Goal: Task Accomplishment & Management: Manage account settings

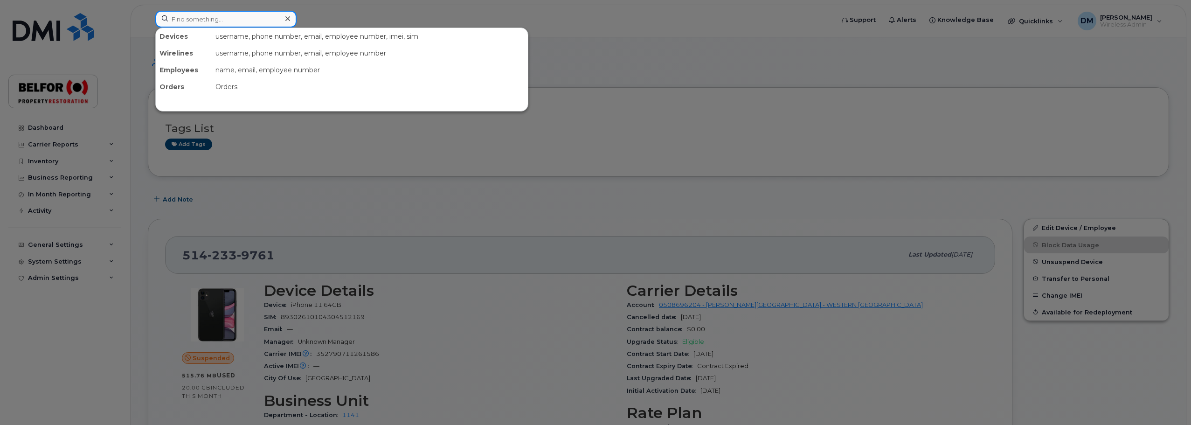
click at [187, 21] on input at bounding box center [225, 19] width 141 height 17
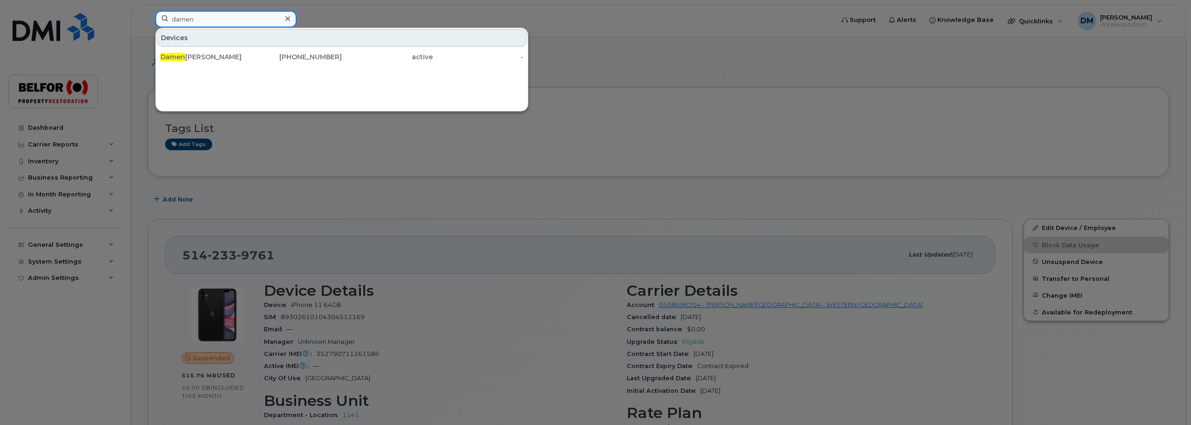
click at [187, 23] on input "damen" at bounding box center [225, 19] width 141 height 17
click at [177, 21] on input "ROSS" at bounding box center [225, 19] width 141 height 17
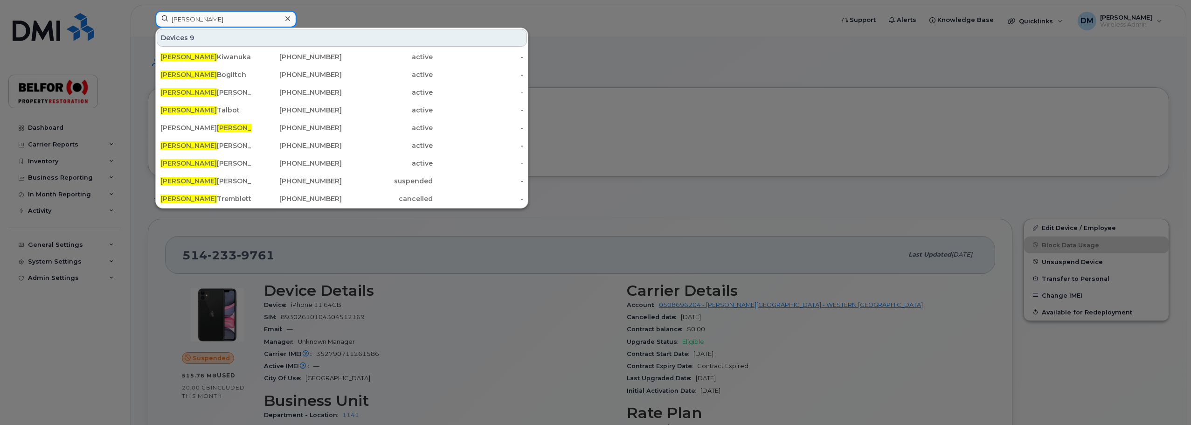
click at [180, 16] on input "PAUL" at bounding box center [225, 19] width 141 height 17
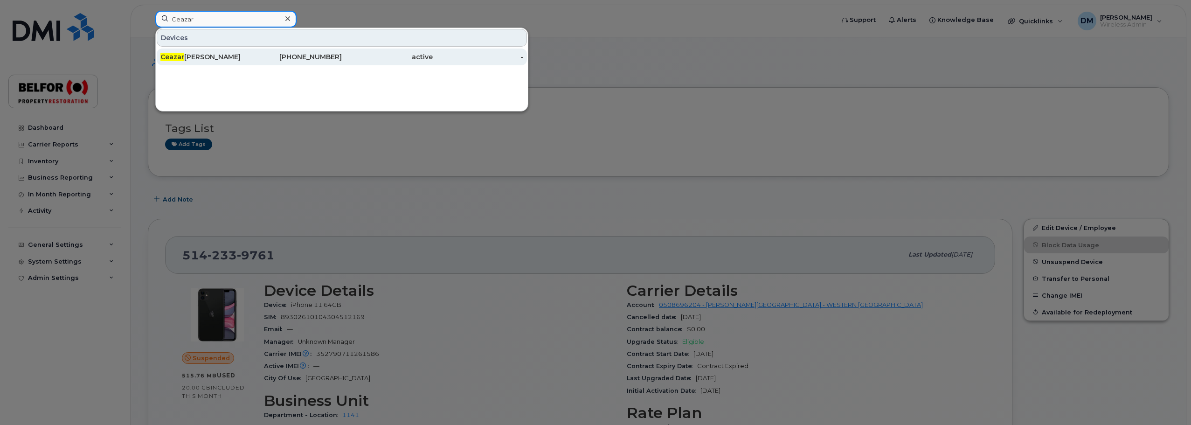
type input "Ceazar"
click at [215, 52] on div "Ceazar Foronda" at bounding box center [205, 56] width 91 height 17
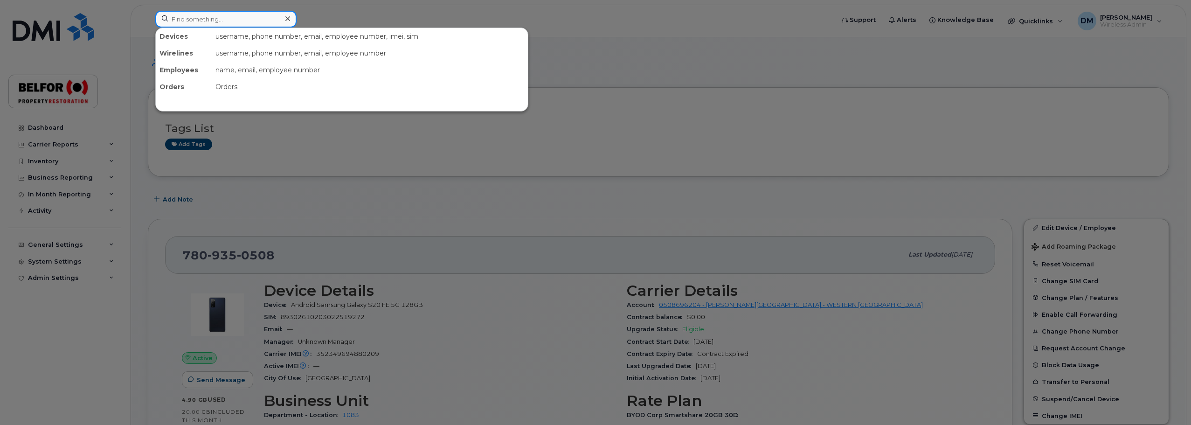
click at [187, 17] on input at bounding box center [225, 19] width 141 height 17
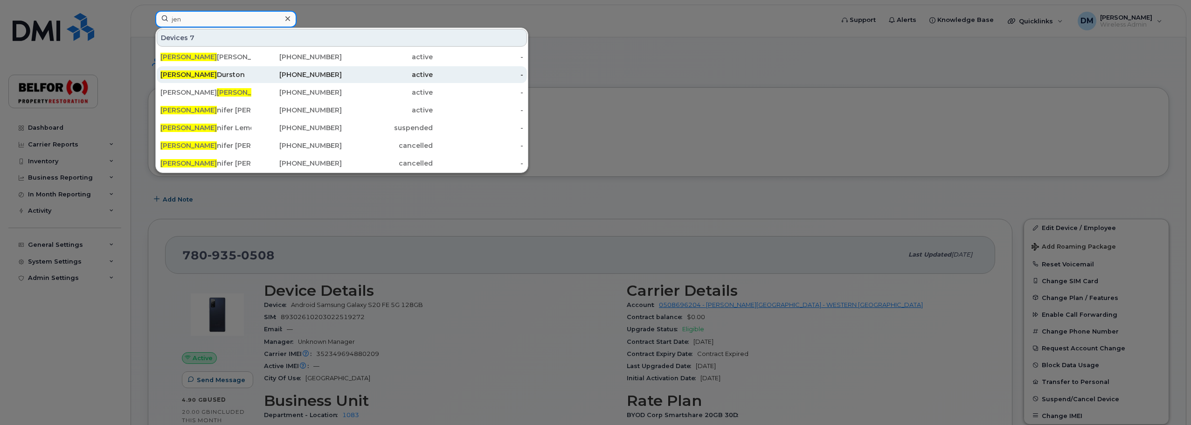
type input "jen"
click at [193, 76] on div "Jen Durston" at bounding box center [205, 74] width 91 height 9
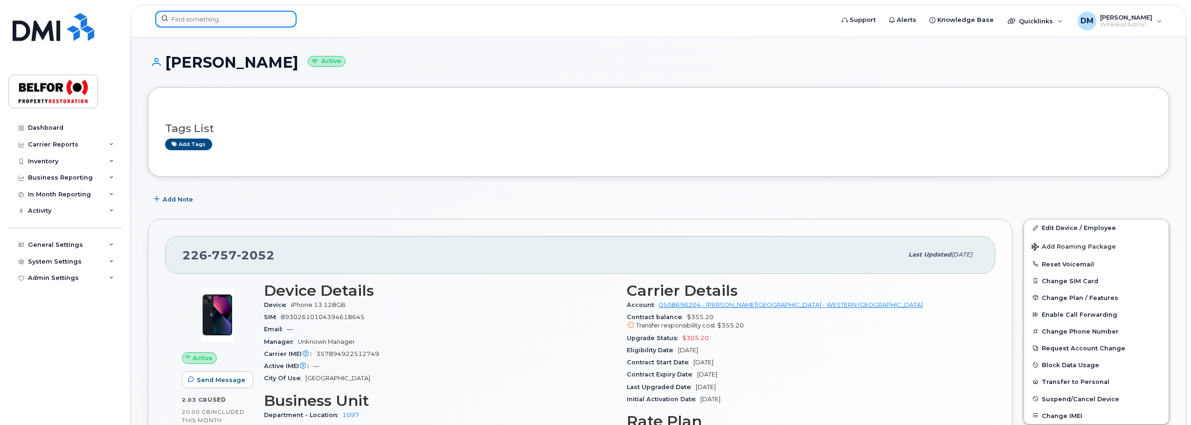
click at [182, 19] on input at bounding box center [225, 19] width 141 height 17
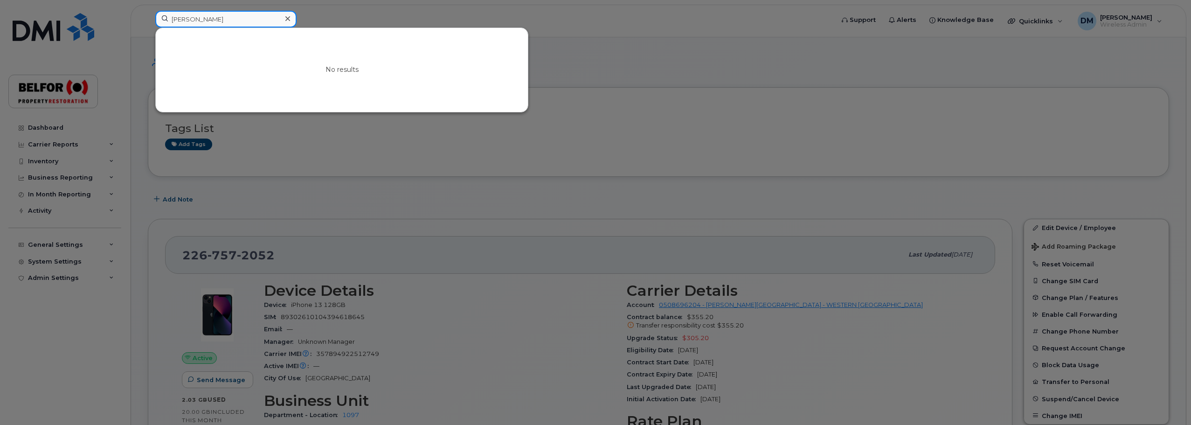
click at [195, 19] on input "intiaz" at bounding box center [225, 19] width 141 height 17
type input "i"
type input "huss"
click at [288, 14] on div at bounding box center [288, 19] width 14 height 14
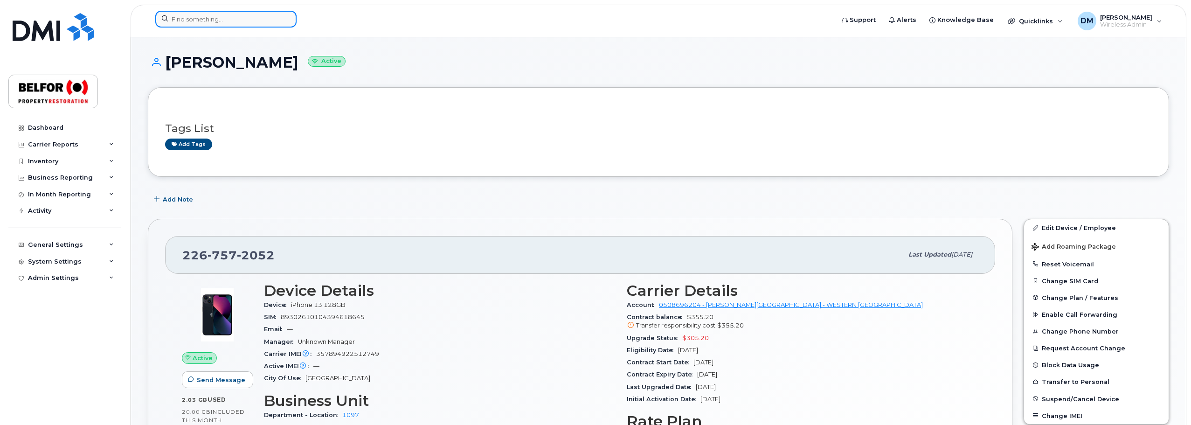
click at [185, 20] on input at bounding box center [225, 19] width 141 height 17
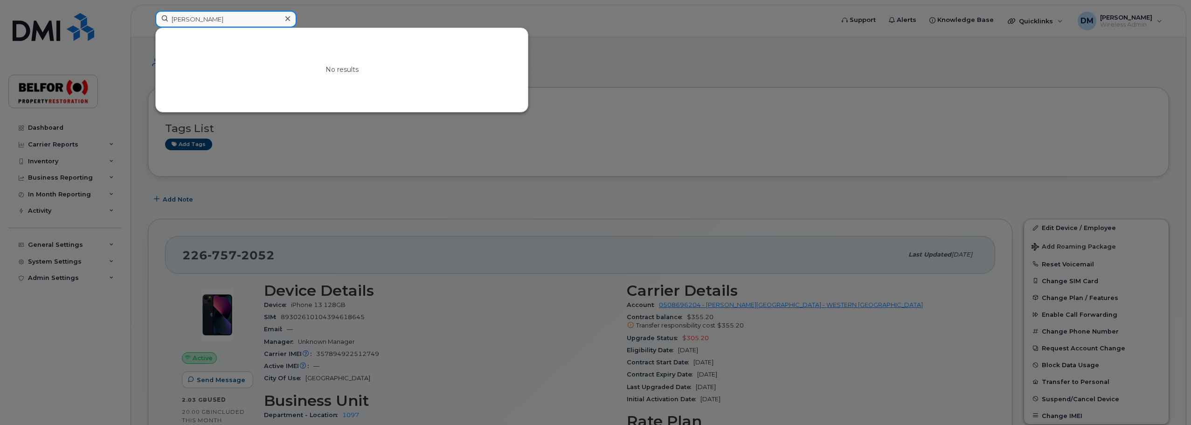
type input "hussein"
click at [290, 21] on icon at bounding box center [287, 18] width 5 height 5
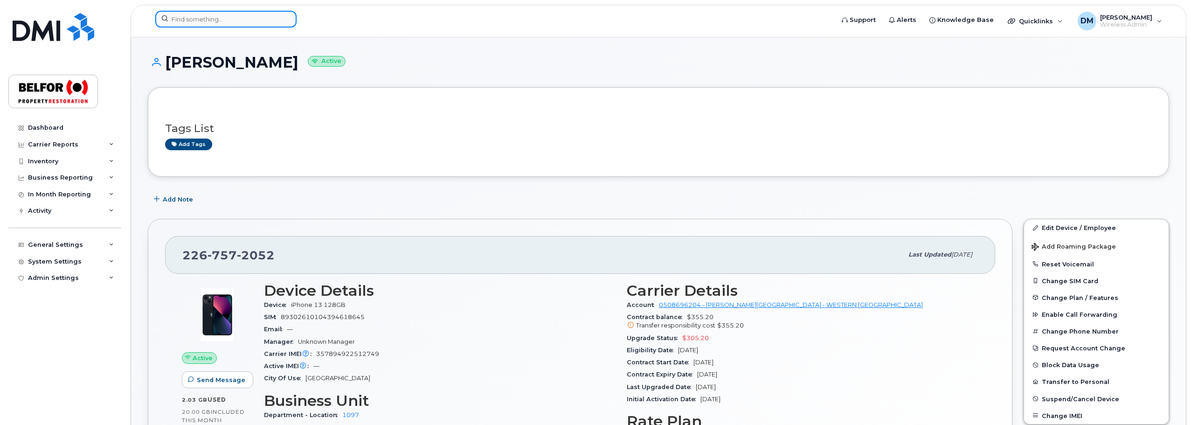
click at [187, 17] on input at bounding box center [225, 19] width 141 height 17
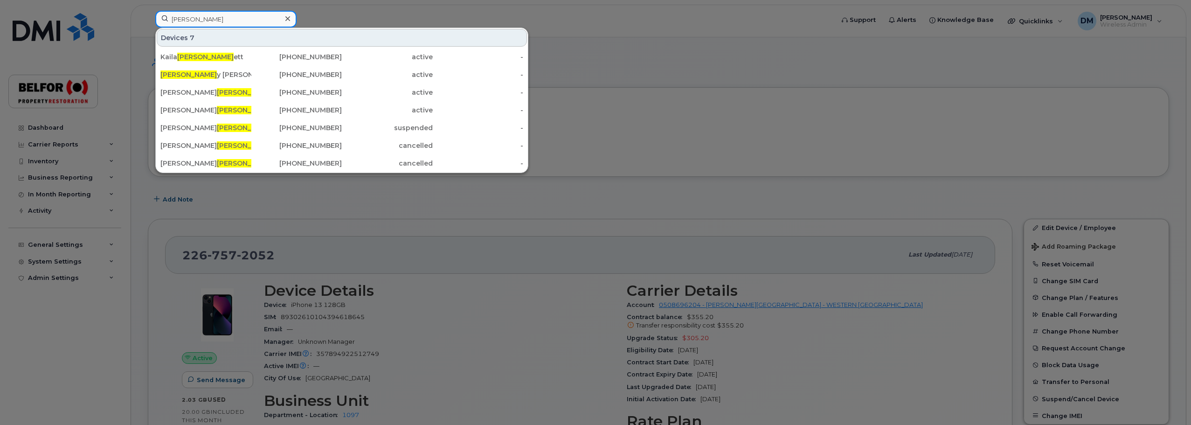
click at [178, 20] on input "barr" at bounding box center [225, 19] width 141 height 17
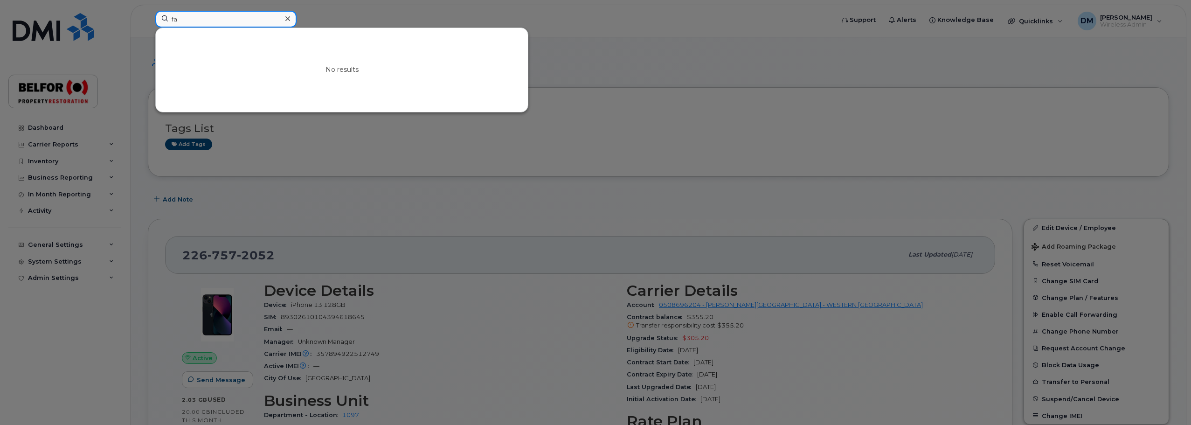
type input "f"
click at [184, 20] on input "cordero" at bounding box center [225, 19] width 141 height 17
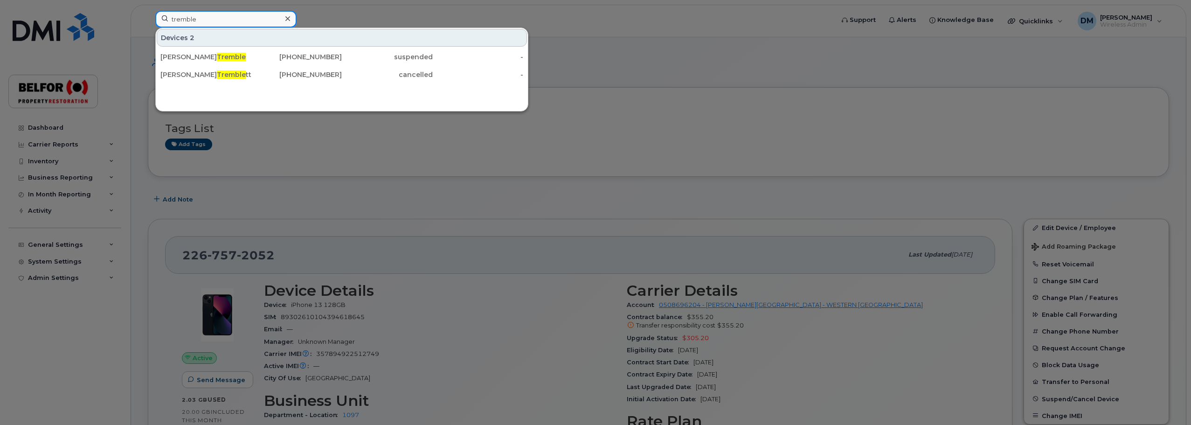
click at [181, 19] on input "tremble" at bounding box center [225, 19] width 141 height 17
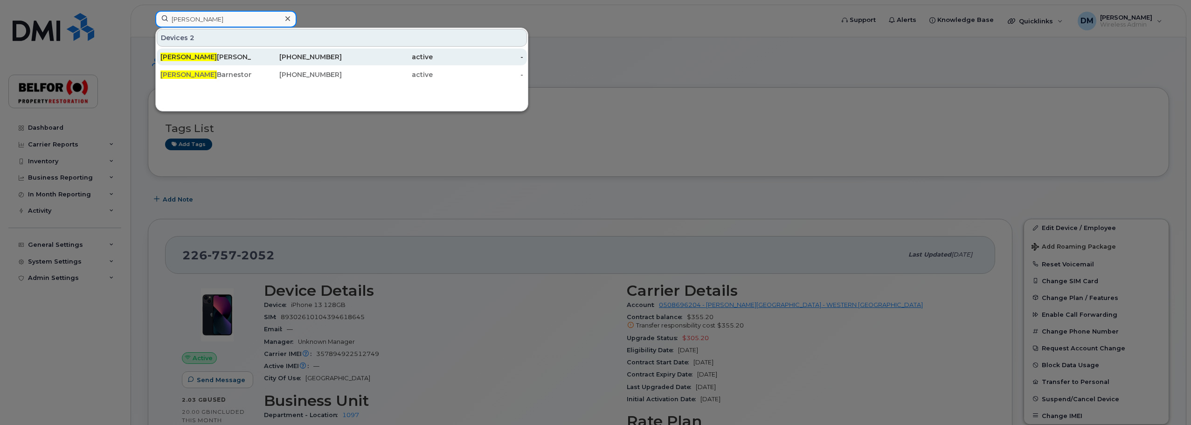
type input "[PERSON_NAME]"
click at [195, 61] on div "Tyler Stanton" at bounding box center [205, 56] width 91 height 9
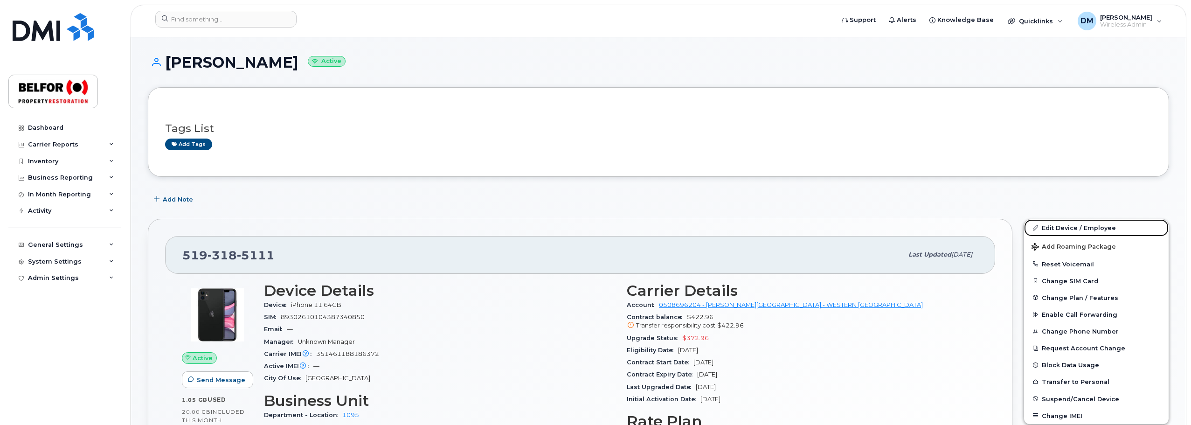
drag, startPoint x: 1069, startPoint y: 229, endPoint x: 947, endPoint y: 233, distance: 122.2
click at [1069, 229] on link "Edit Device / Employee" at bounding box center [1096, 227] width 145 height 17
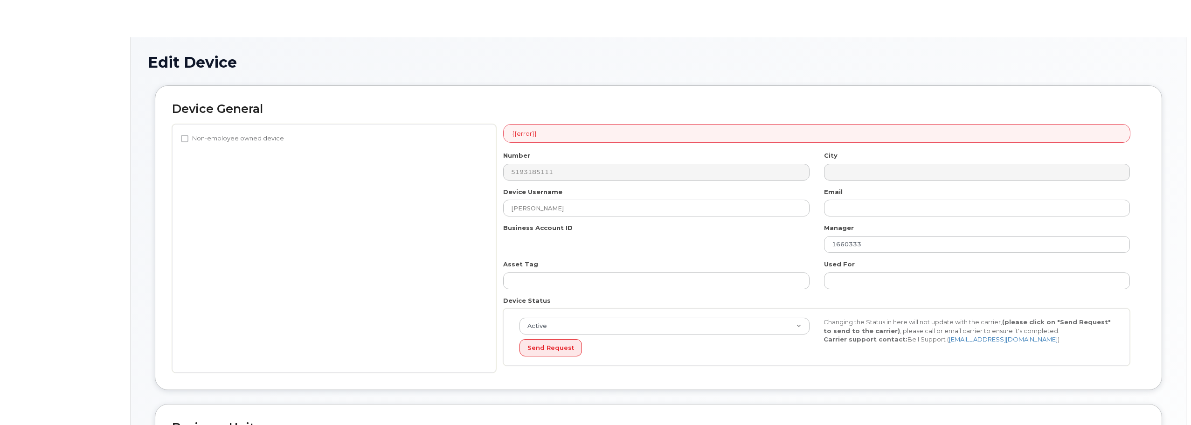
select select "5713137"
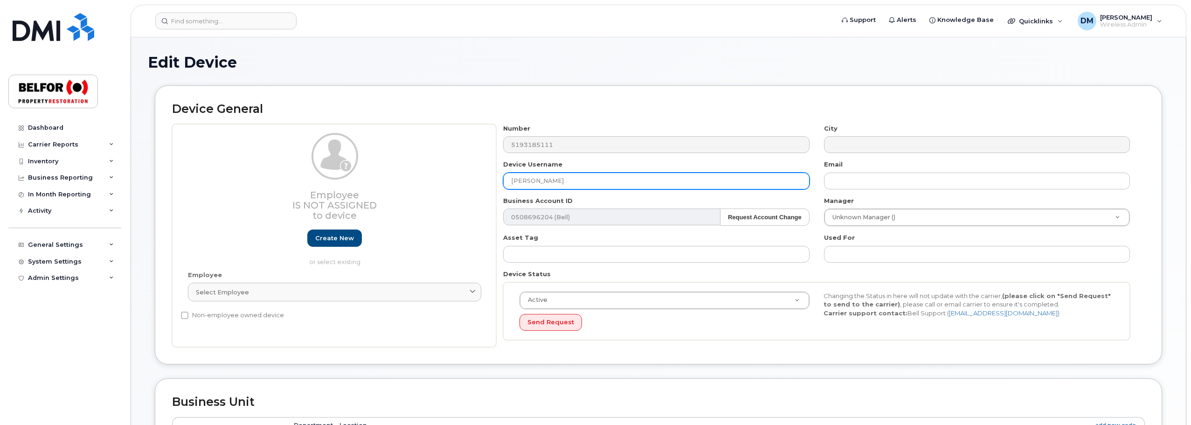
drag, startPoint x: 528, startPoint y: 180, endPoint x: 493, endPoint y: 178, distance: 35.5
click at [493, 178] on div "Employee Is not assigned to device Create new or select existing Employee Selec…" at bounding box center [658, 235] width 973 height 223
paste input "[PERSON_NAME]"
type input "[PERSON_NAME]"
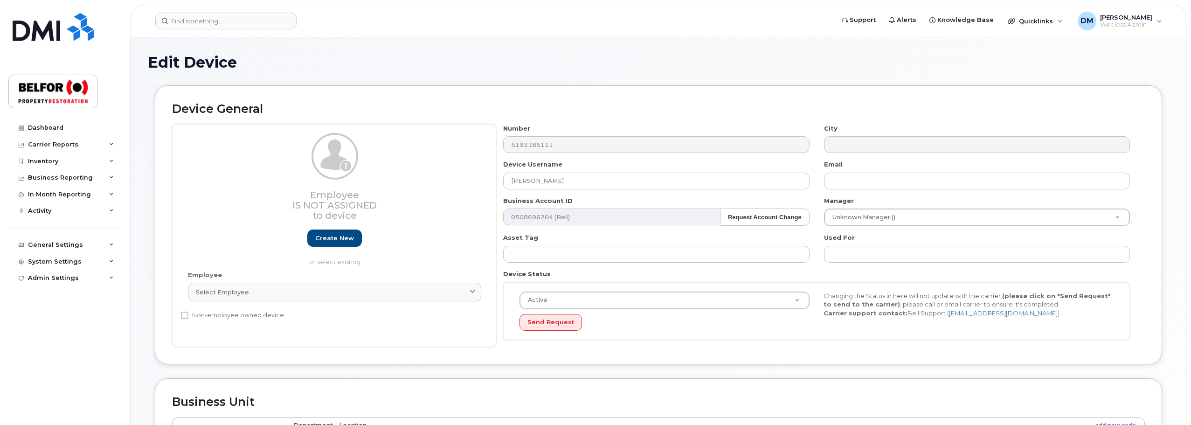
click at [1168, 317] on div "Device General Employee Is not assigned to device Create new or select existing…" at bounding box center [658, 231] width 1021 height 293
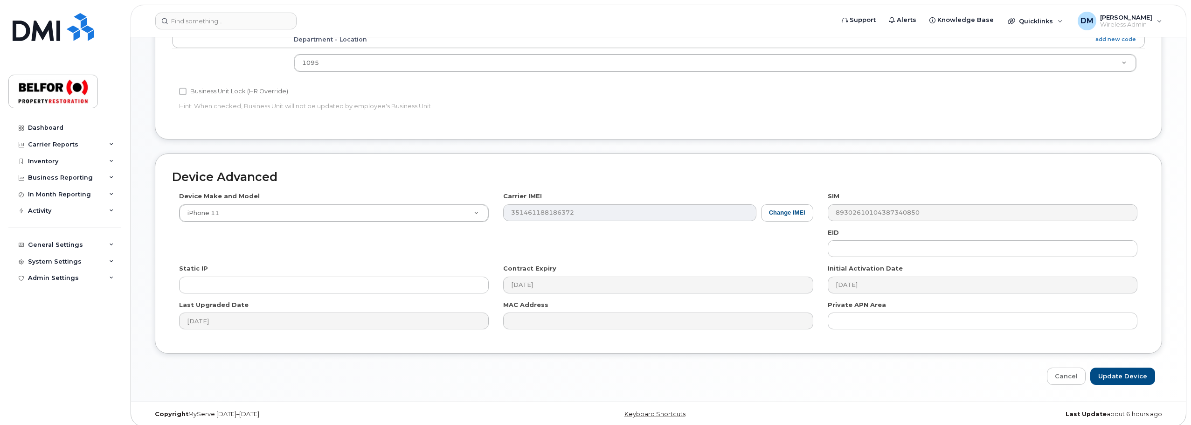
scroll to position [392, 0]
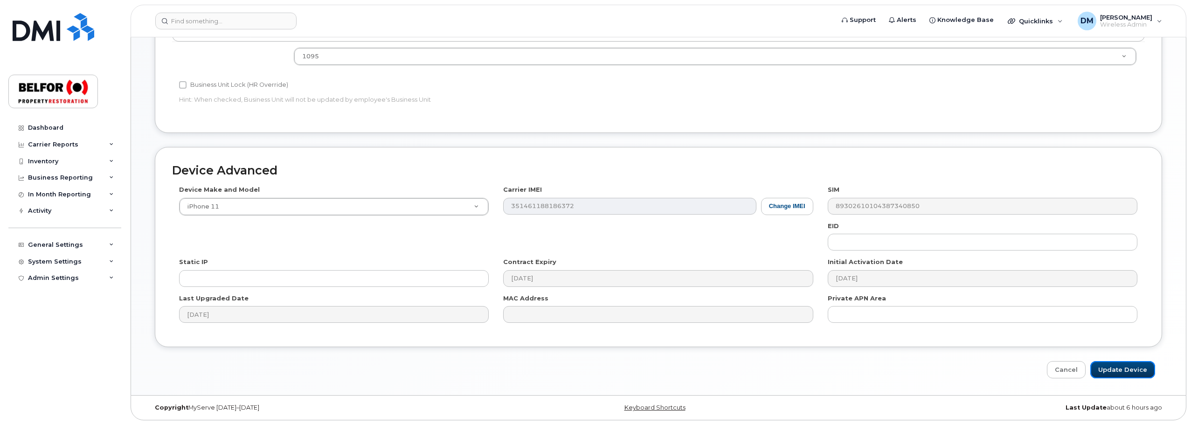
drag, startPoint x: 1125, startPoint y: 370, endPoint x: 1087, endPoint y: 349, distance: 43.6
click at [1125, 369] on input "Update Device" at bounding box center [1122, 369] width 65 height 17
type input "Saving..."
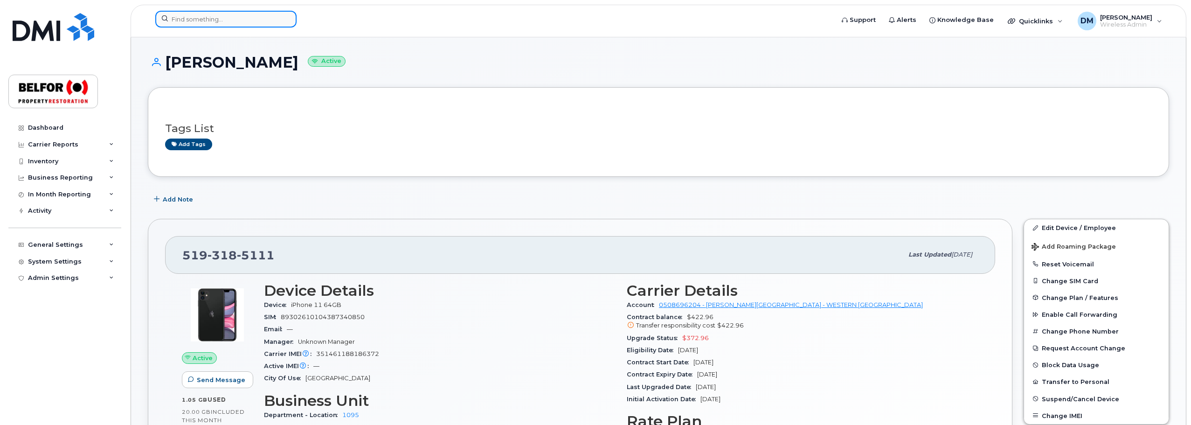
click at [197, 17] on input at bounding box center [225, 19] width 141 height 17
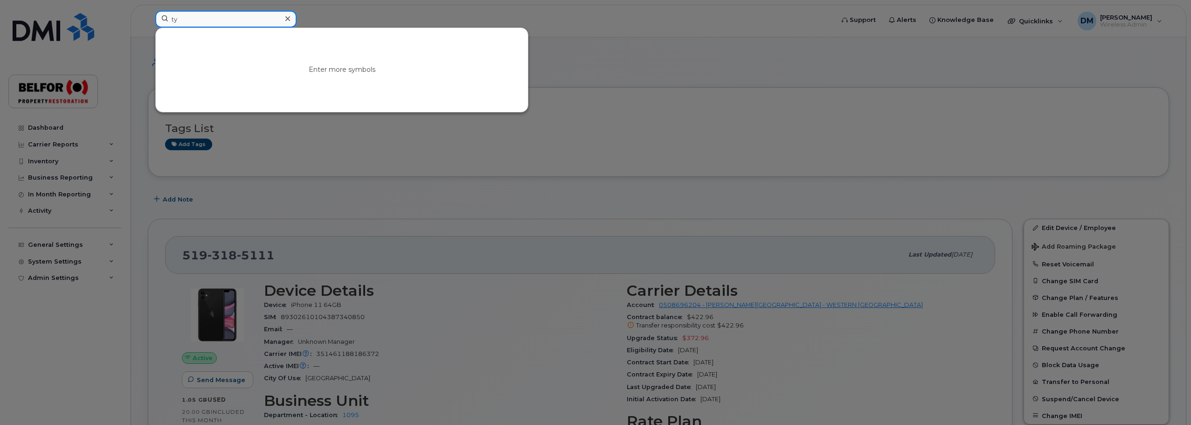
type input "t"
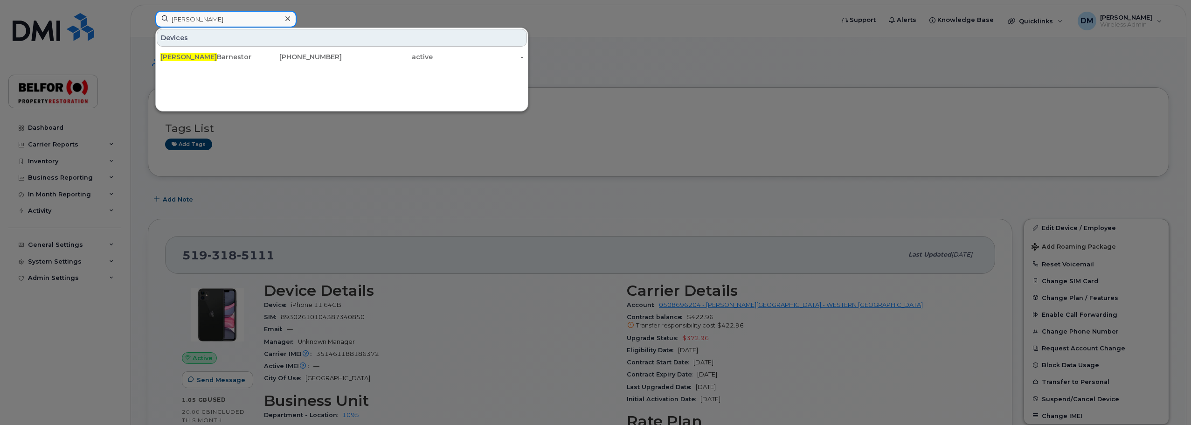
click at [181, 20] on input "[PERSON_NAME]" at bounding box center [225, 19] width 141 height 17
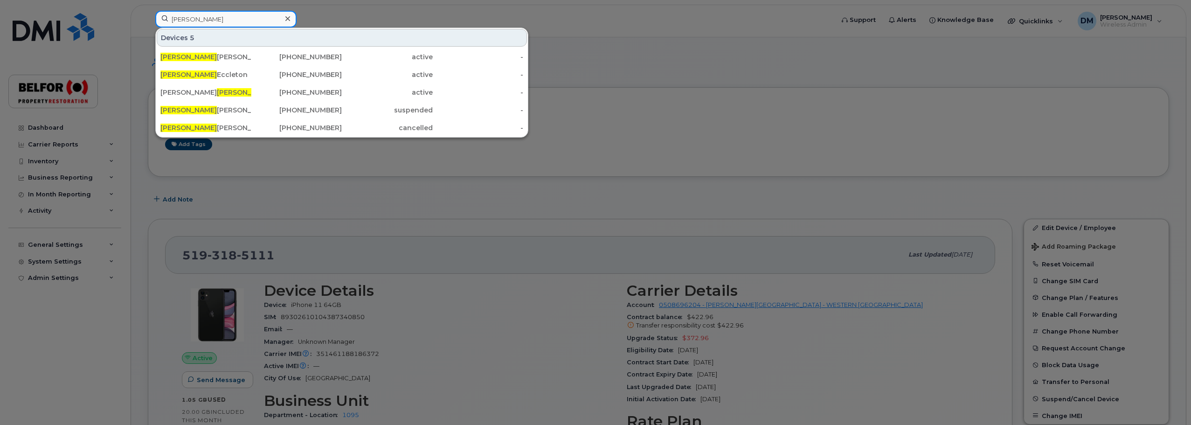
click at [185, 20] on input "[PERSON_NAME]" at bounding box center [225, 19] width 141 height 17
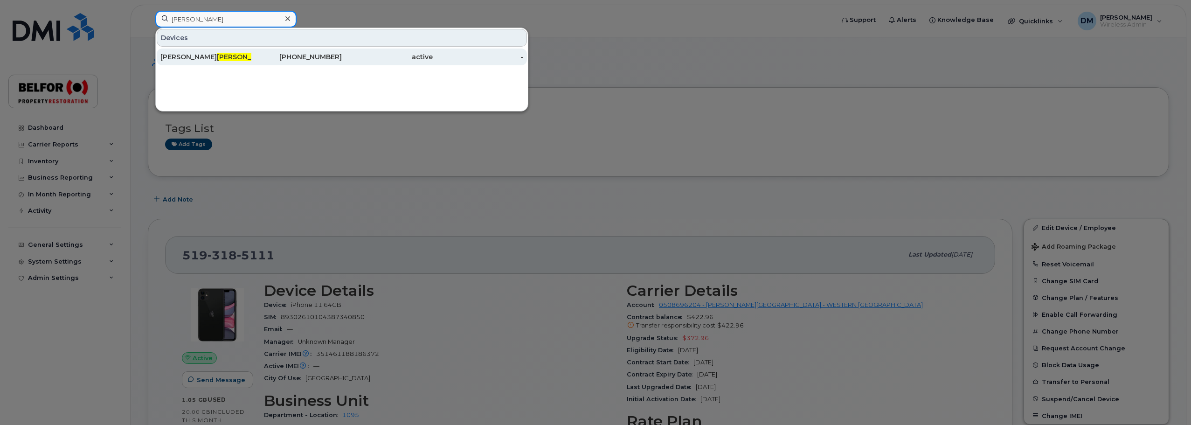
type input "[PERSON_NAME]"
click at [217, 56] on span "[PERSON_NAME]" at bounding box center [245, 57] width 56 height 8
